Goal: Navigation & Orientation: Find specific page/section

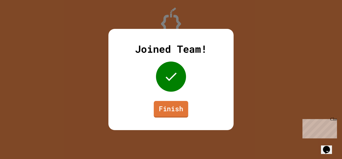
click at [169, 113] on link "Finish" at bounding box center [171, 109] width 35 height 17
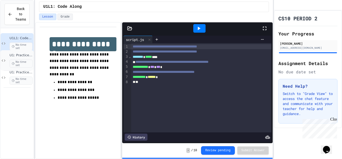
click at [21, 60] on span "No time set" at bounding box center [21, 63] width 23 height 8
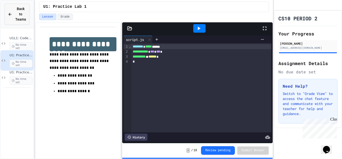
click at [10, 20] on div "Back to Teams" at bounding box center [17, 14] width 18 height 16
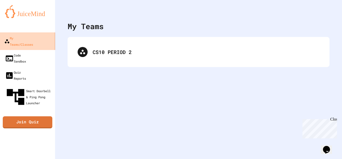
click at [43, 38] on link "My Teams/Classes" at bounding box center [27, 41] width 57 height 18
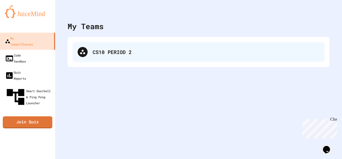
click at [120, 43] on div "CS10 PERIOD 2" at bounding box center [199, 52] width 252 height 20
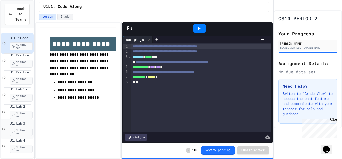
click at [23, 123] on span "U1: Lab 3 - strokeWeight()" at bounding box center [21, 123] width 23 height 4
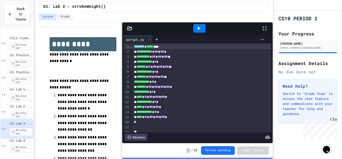
click at [202, 30] on div at bounding box center [199, 28] width 12 height 9
